Goal: Communication & Community: Ask a question

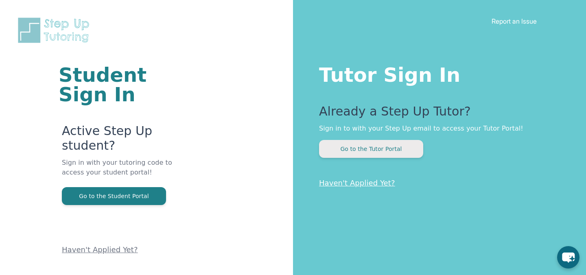
click at [386, 145] on button "Go to the Tutor Portal" at bounding box center [371, 149] width 104 height 18
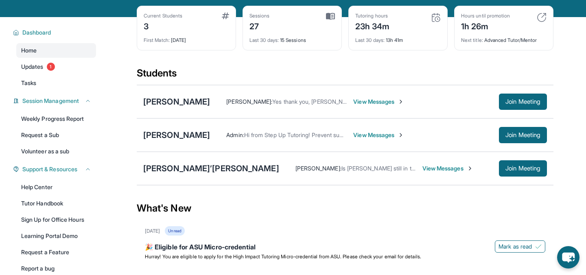
scroll to position [35, 0]
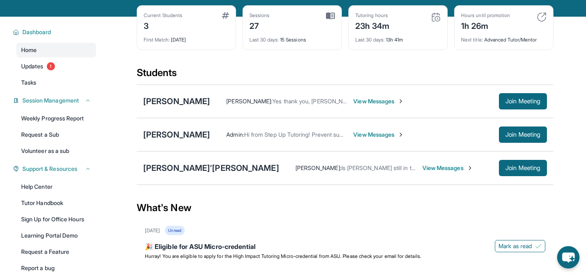
click at [365, 139] on div "Admin : Hi from Step Up Tutoring! Prevent summer learning loss and qualify for …" at bounding box center [378, 135] width 337 height 16
click at [365, 138] on span "View Messages" at bounding box center [378, 135] width 51 height 8
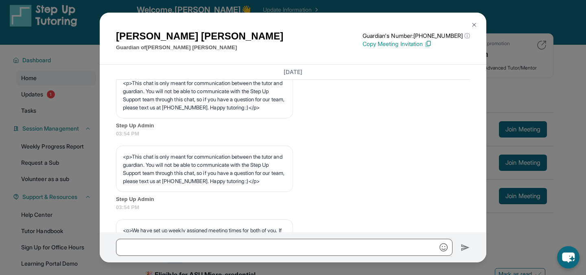
scroll to position [235, 0]
click at [472, 23] on img at bounding box center [474, 25] width 7 height 7
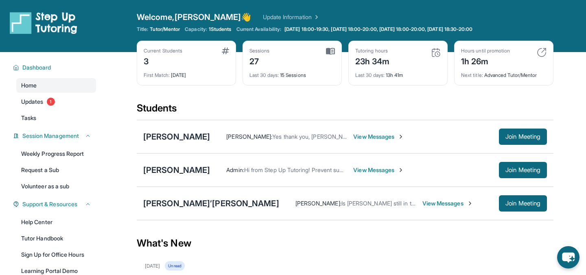
scroll to position [77, 0]
